Goal: Task Accomplishment & Management: Manage account settings

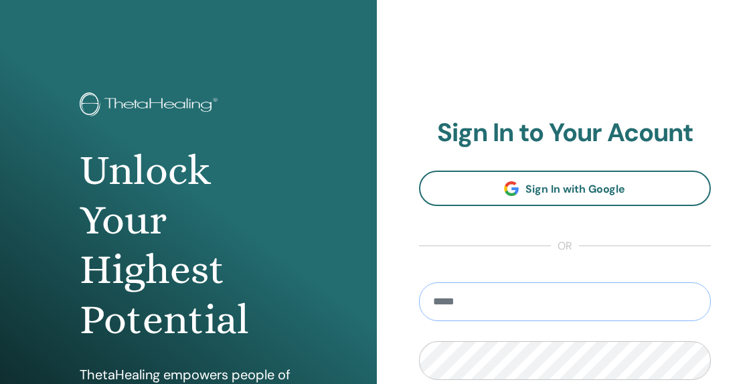
type input "**********"
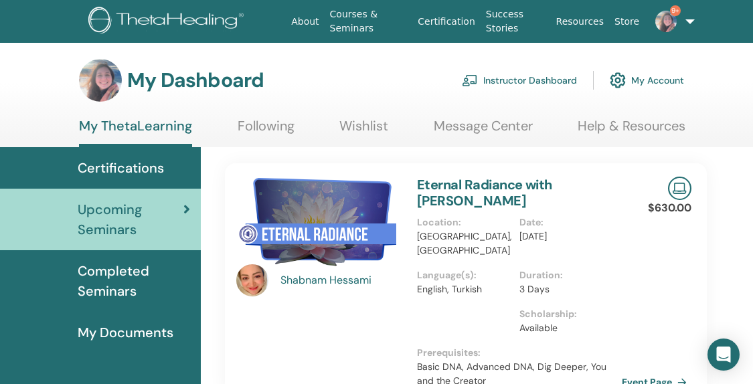
click at [554, 84] on link "Instructor Dashboard" at bounding box center [519, 80] width 115 height 29
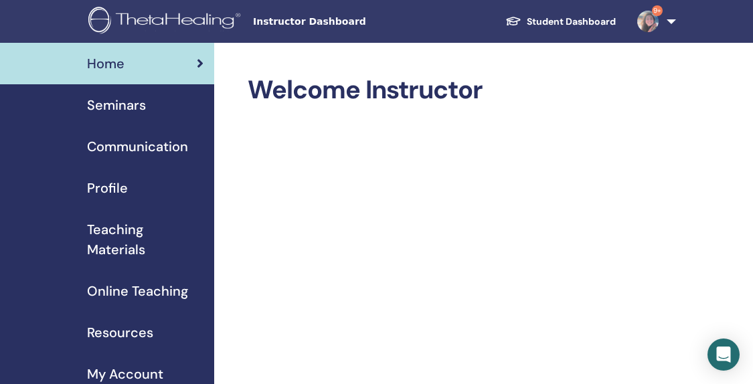
click at [135, 106] on span "Seminars" at bounding box center [116, 105] width 59 height 20
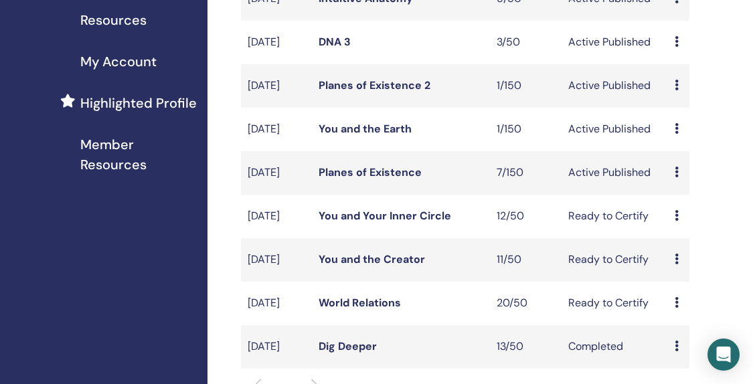
scroll to position [321, 7]
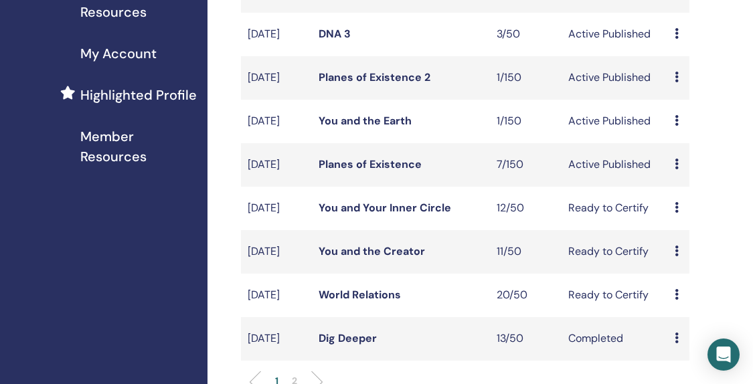
click at [373, 171] on link "Planes of Existence" at bounding box center [369, 164] width 103 height 14
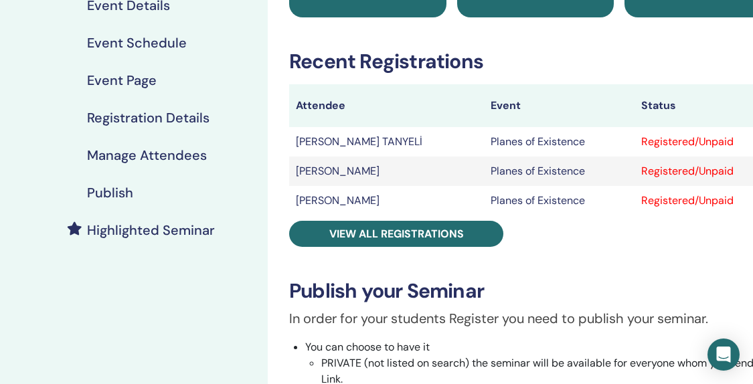
scroll to position [181, 0]
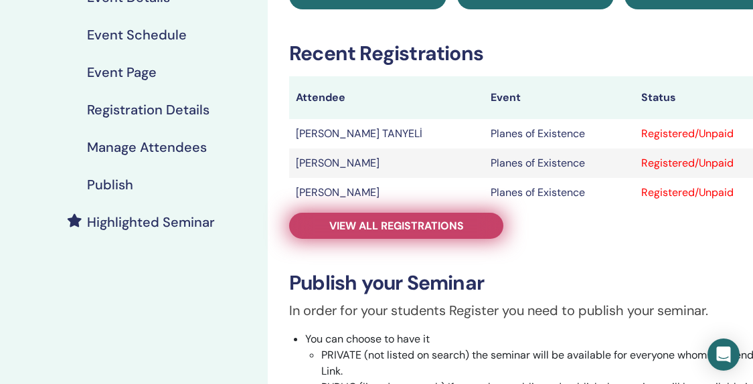
click at [405, 227] on span "View all registrations" at bounding box center [396, 226] width 134 height 14
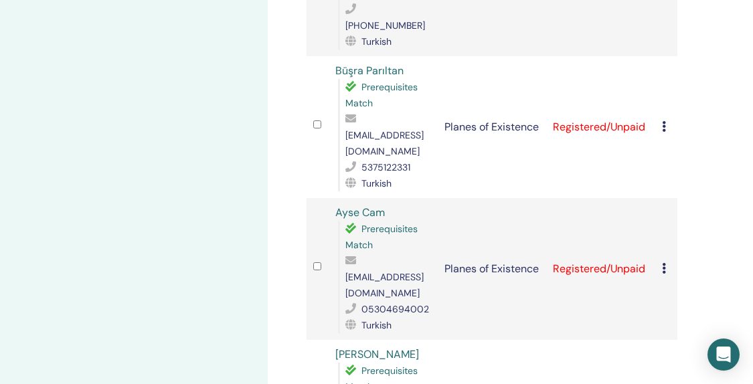
scroll to position [767, 0]
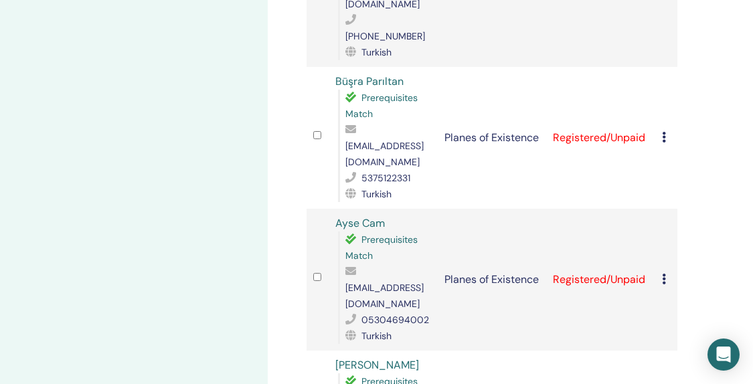
click at [664, 274] on icon at bounding box center [664, 279] width 4 height 11
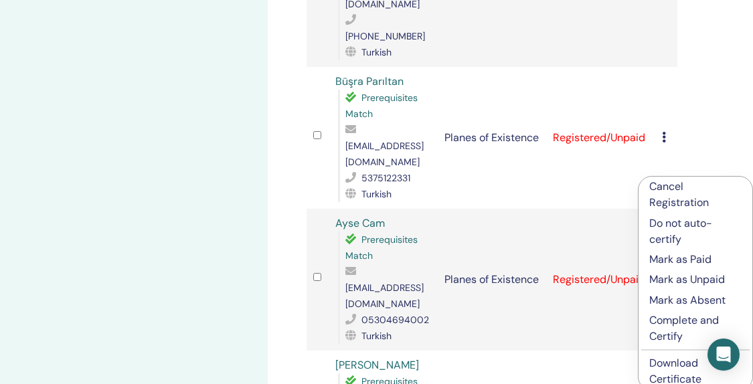
click at [667, 194] on p "Cancel Registration" at bounding box center [695, 195] width 92 height 32
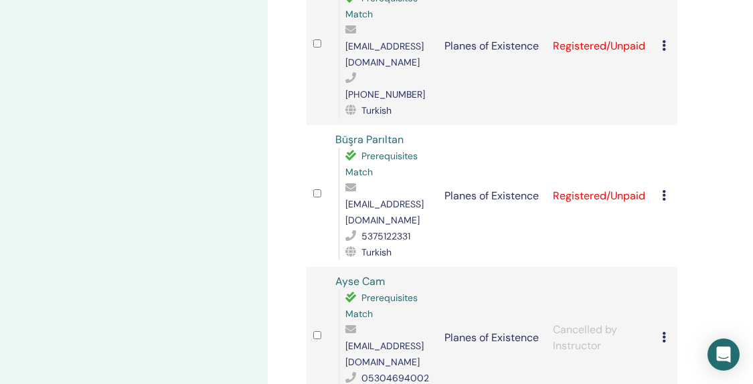
scroll to position [727, 0]
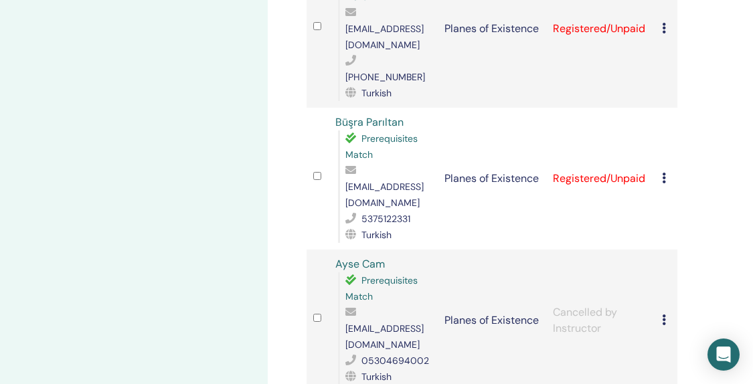
click at [668, 171] on div "Cancel Registration Do not auto-certify Mark as Paid Mark as Unpaid Mark as Abs…" at bounding box center [666, 179] width 9 height 16
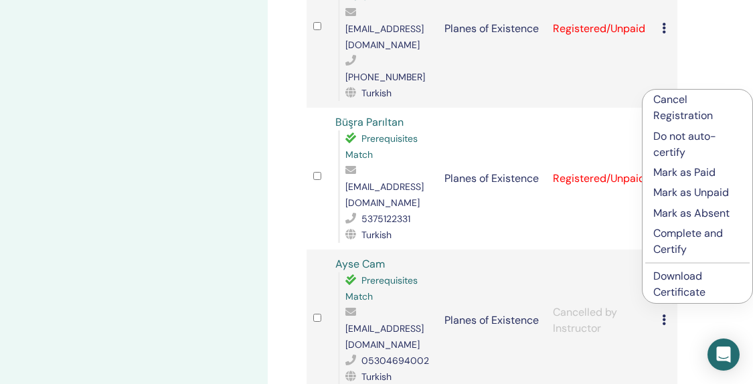
click at [664, 102] on p "Cancel Registration" at bounding box center [697, 108] width 88 height 32
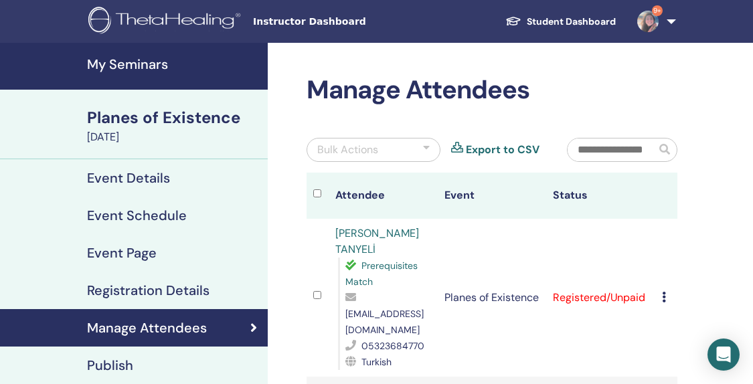
click at [150, 65] on h4 "My Seminars" at bounding box center [173, 64] width 173 height 16
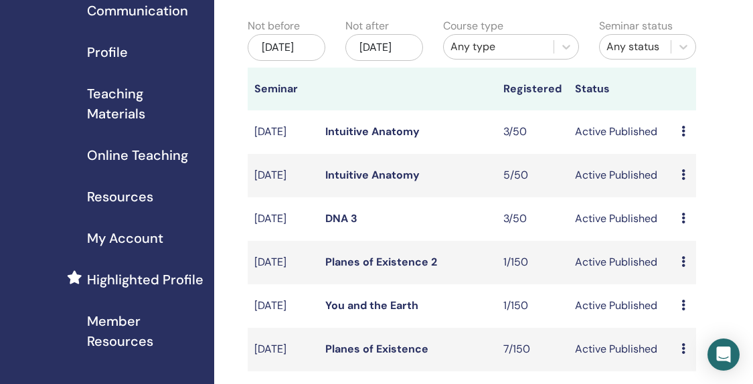
scroll to position [147, 0]
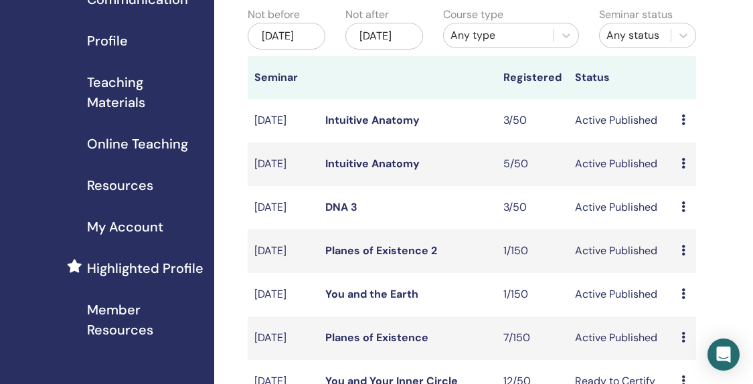
click at [350, 258] on link "Planes of Existence 2" at bounding box center [381, 251] width 112 height 14
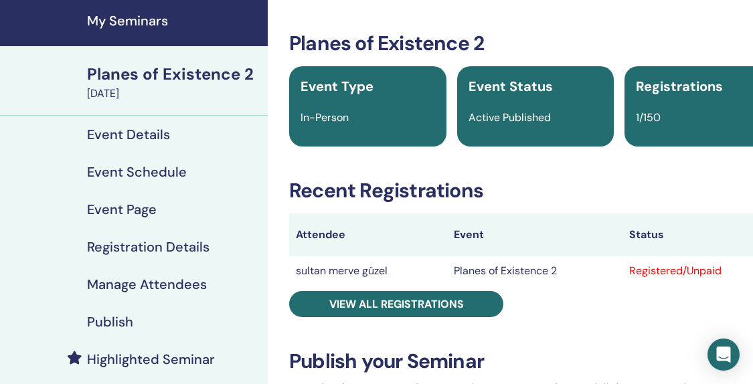
scroll to position [58, 0]
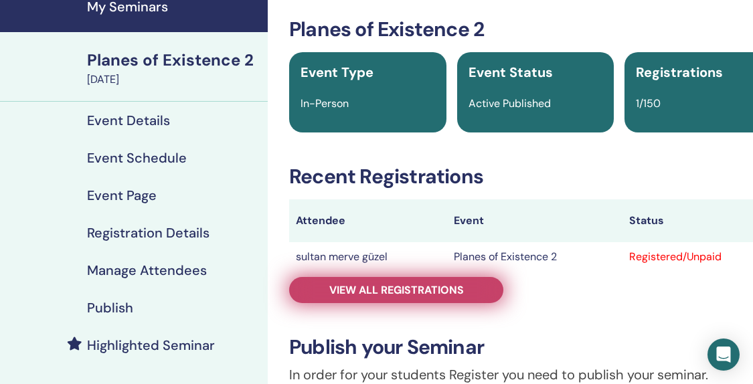
click at [359, 294] on span "View all registrations" at bounding box center [396, 290] width 134 height 14
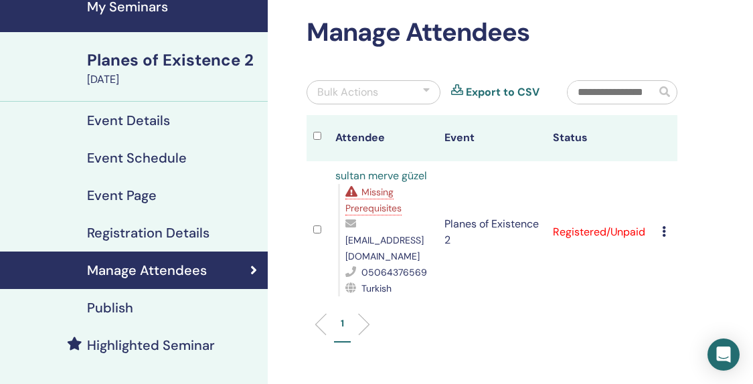
click at [380, 196] on span "Missing Prerequisites" at bounding box center [373, 200] width 56 height 28
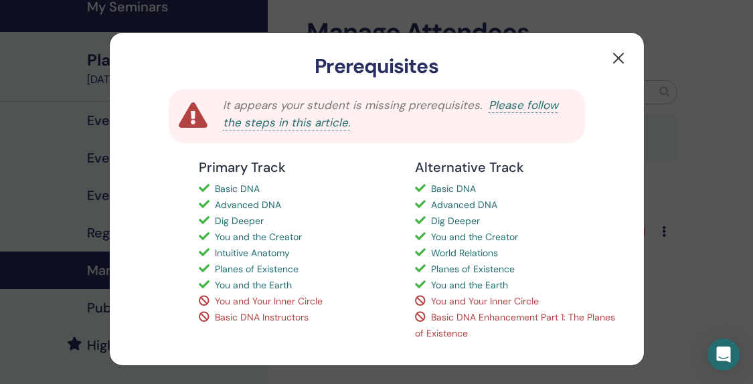
click at [618, 56] on button "button" at bounding box center [618, 58] width 21 height 21
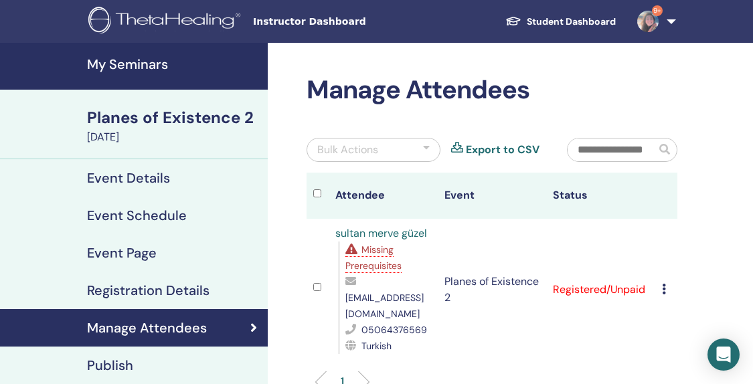
click at [131, 62] on h4 "My Seminars" at bounding box center [173, 64] width 173 height 16
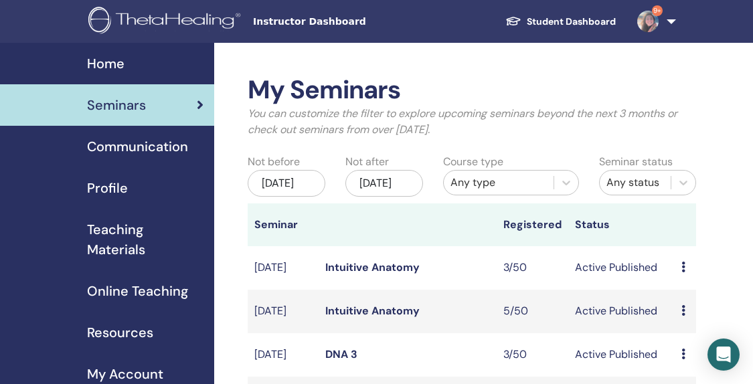
click at [130, 184] on div "Profile" at bounding box center [107, 188] width 193 height 20
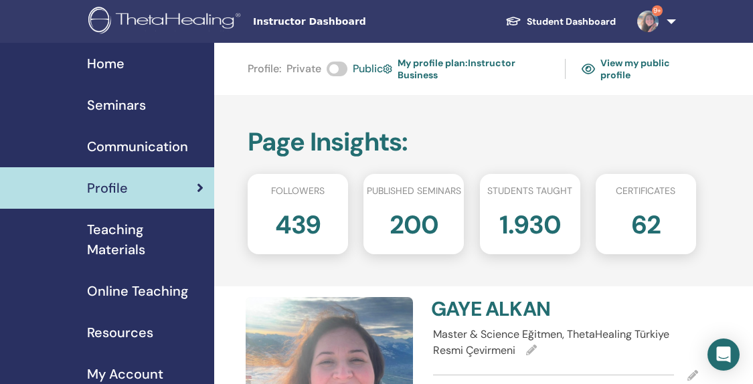
click at [118, 65] on span "Home" at bounding box center [105, 64] width 37 height 20
